Goal: Check status: Check status

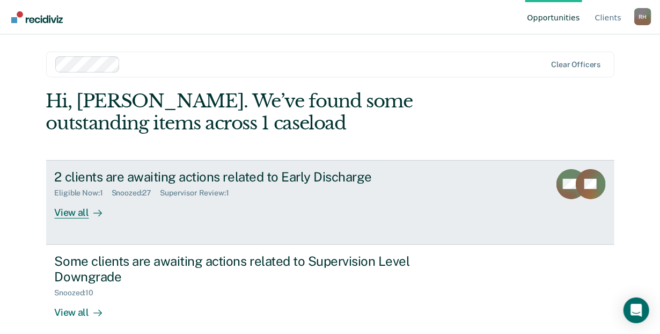
click at [62, 215] on div "View all" at bounding box center [85, 207] width 60 height 21
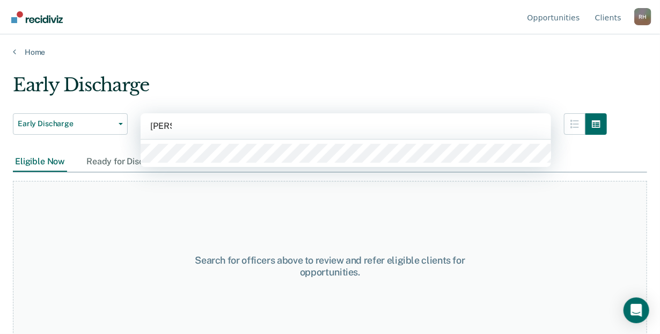
type input "[PERSON_NAME]"
